Goal: Information Seeking & Learning: Check status

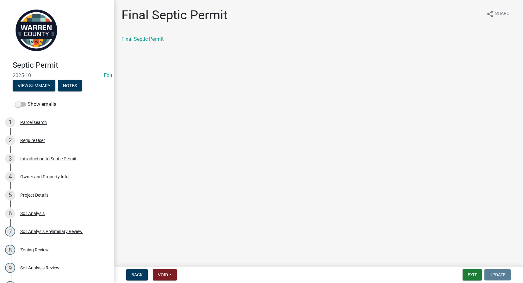
scroll to position [253, 0]
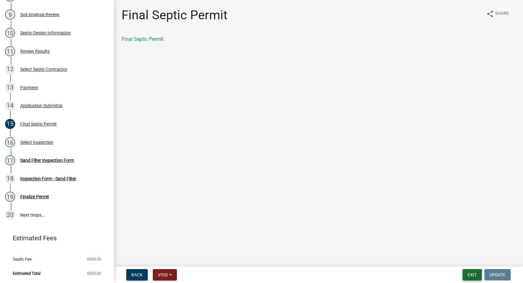
click at [468, 273] on button "Exit" at bounding box center [472, 274] width 19 height 11
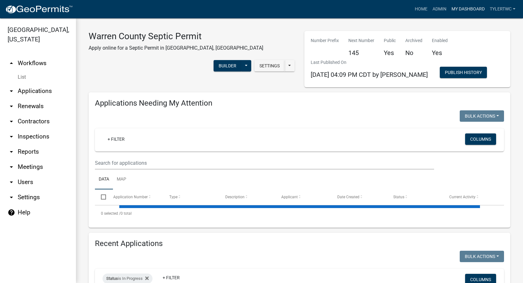
select select "2: 50"
select select "3: 100"
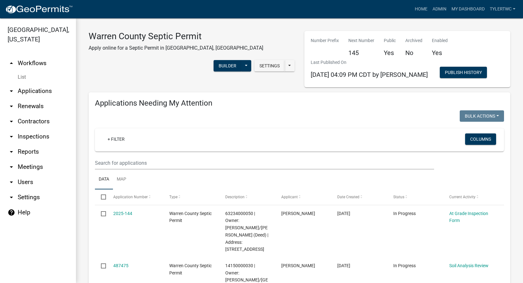
click at [33, 144] on link "arrow_drop_down Reports" at bounding box center [38, 151] width 76 height 15
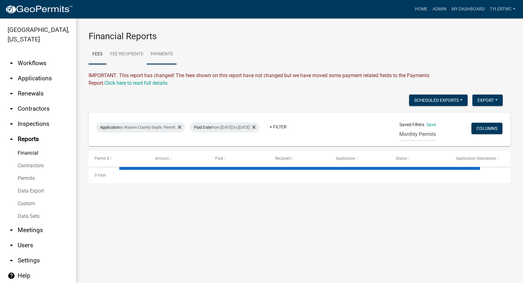
select select "3: 100"
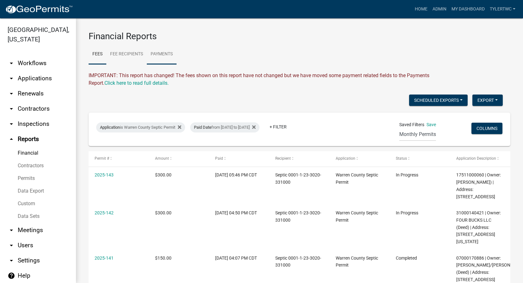
click at [162, 56] on link "Payments" at bounding box center [162, 54] width 30 height 20
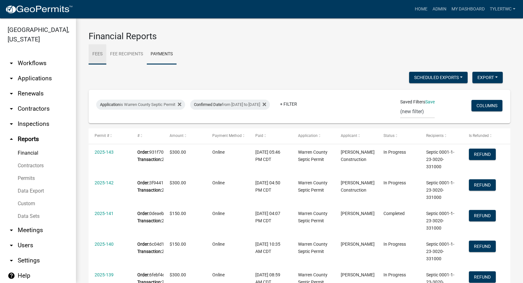
click at [100, 55] on link "Fees" at bounding box center [98, 54] width 18 height 20
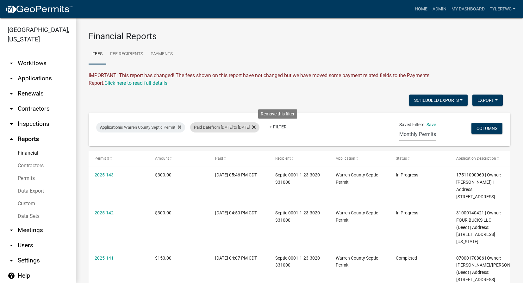
click at [256, 127] on icon at bounding box center [253, 127] width 3 height 3
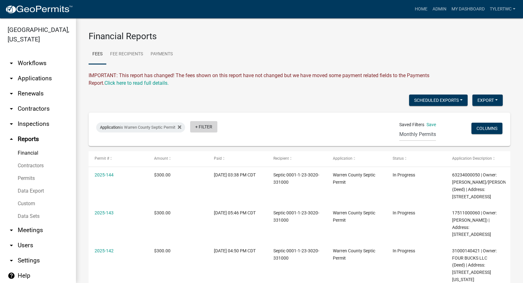
click at [206, 126] on link "+ Filter" at bounding box center [203, 126] width 27 height 11
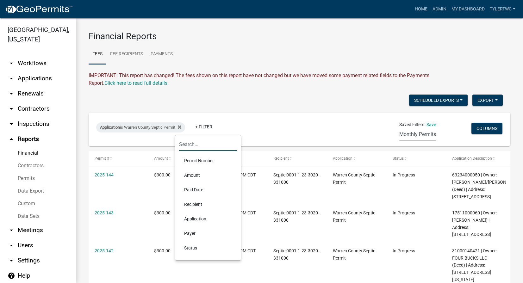
click at [201, 148] on input "text" at bounding box center [208, 144] width 58 height 13
click at [220, 96] on div "Scheduled Exports + Create New Last Month's Paid Septic Permits Export Excel Fo…" at bounding box center [296, 101] width 424 height 13
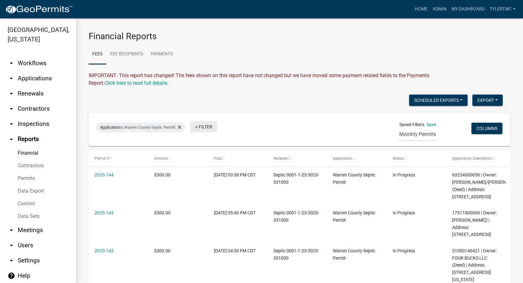
click at [210, 131] on link "+ Filter" at bounding box center [203, 126] width 27 height 11
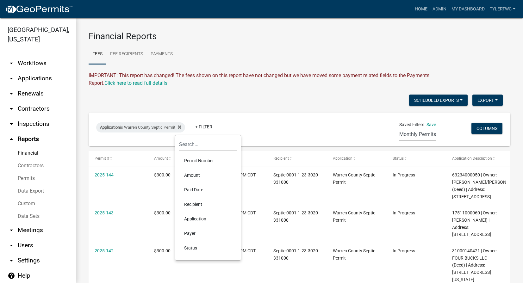
click at [197, 188] on li "Paid Date" at bounding box center [208, 190] width 58 height 15
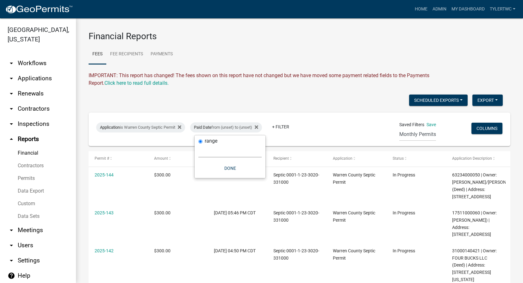
click at [215, 150] on select "[DATE] [DATE] Current Week Previous Week Current Month Last Month Current Calen…" at bounding box center [229, 151] width 63 height 13
select select "this_1_years"
click at [198, 145] on select "[DATE] [DATE] Current Week Previous Week Current Month Last Month Current Calen…" at bounding box center [229, 151] width 63 height 13
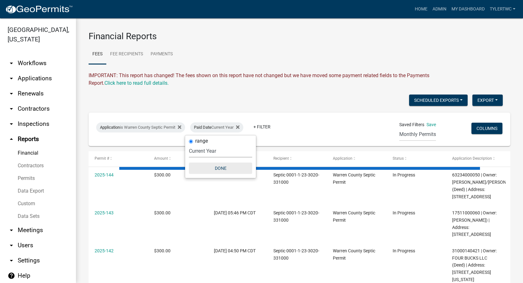
click at [221, 164] on button "Done" at bounding box center [220, 168] width 63 height 11
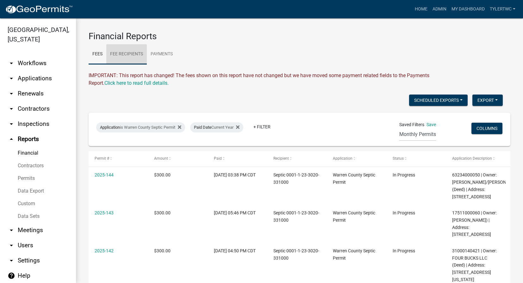
click at [131, 55] on link "Fee Recipients" at bounding box center [126, 54] width 41 height 20
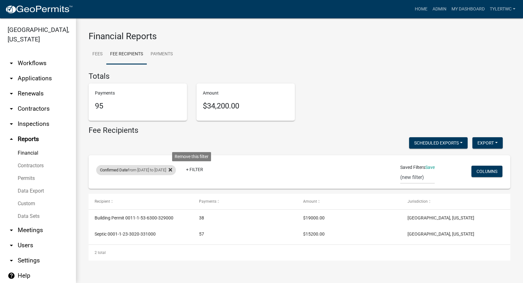
click at [172, 170] on icon at bounding box center [170, 169] width 3 height 3
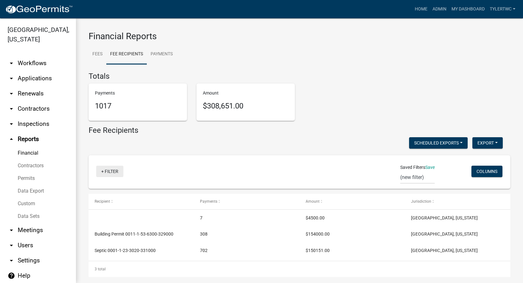
click at [112, 172] on link "+ Filter" at bounding box center [109, 171] width 27 height 11
click at [104, 233] on li "Confirmed Date" at bounding box center [111, 234] width 58 height 15
click at [135, 195] on select "[DATE] [DATE] Current Week Previous Week Current Month Last Month Current Calen…" at bounding box center [138, 193] width 63 height 13
select select "this_1_years"
click at [107, 187] on select "[DATE] [DATE] Current Week Previous Week Current Month Last Month Current Calen…" at bounding box center [138, 193] width 63 height 13
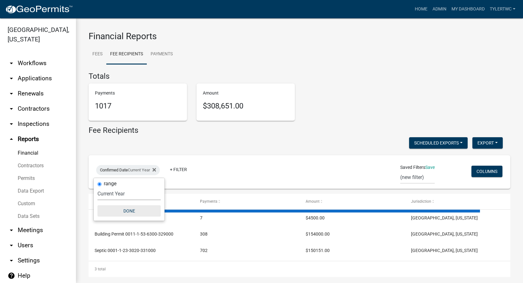
click at [128, 211] on button "Done" at bounding box center [128, 210] width 63 height 11
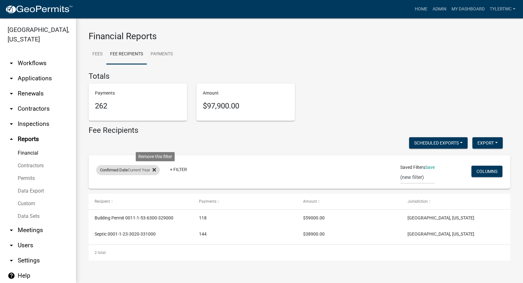
click at [156, 170] on icon at bounding box center [154, 169] width 3 height 3
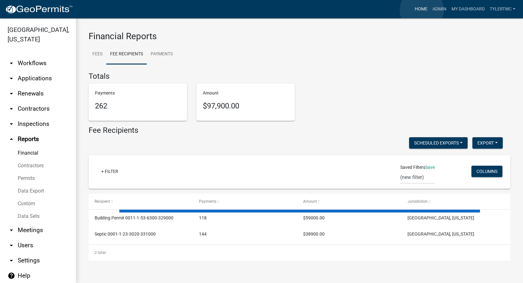
click at [422, 10] on link "Home" at bounding box center [421, 9] width 18 height 12
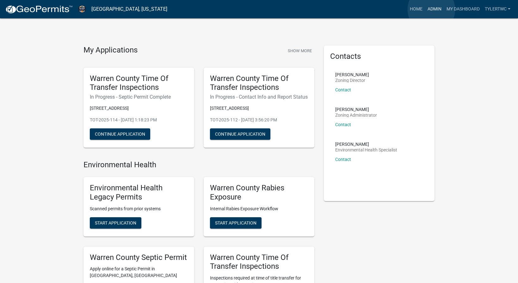
click at [431, 9] on link "Admin" at bounding box center [434, 9] width 19 height 12
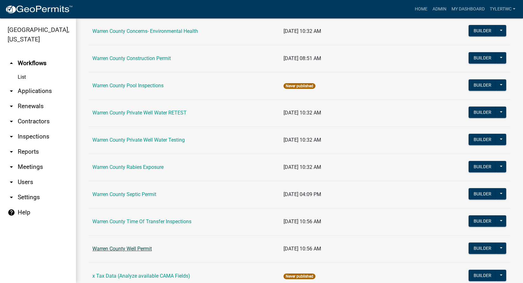
scroll to position [388, 0]
